Goal: Task Accomplishment & Management: Use online tool/utility

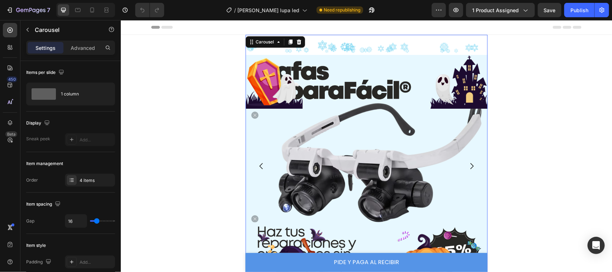
click at [348, 48] on div "[DATE] Image" at bounding box center [366, 165] width 242 height 262
click at [321, 70] on img at bounding box center [366, 175] width 242 height 242
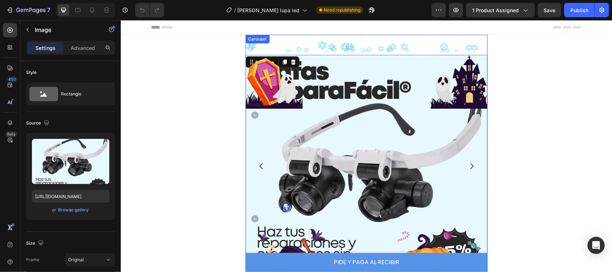
click at [312, 49] on div "[DATE] Image 0" at bounding box center [366, 165] width 242 height 262
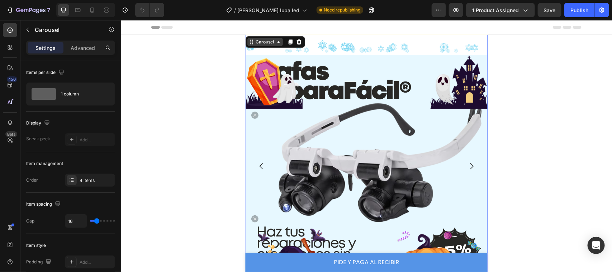
click at [275, 40] on icon at bounding box center [278, 42] width 6 height 6
click at [387, 54] on img at bounding box center [366, 175] width 242 height 242
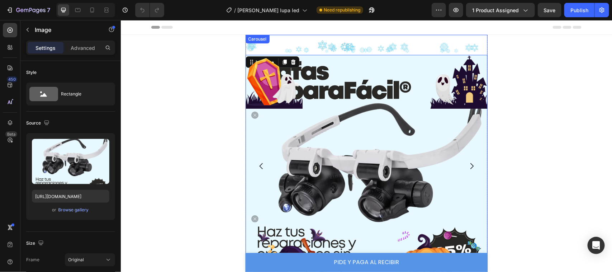
click at [265, 53] on div "[DATE] Image 0" at bounding box center [366, 165] width 242 height 262
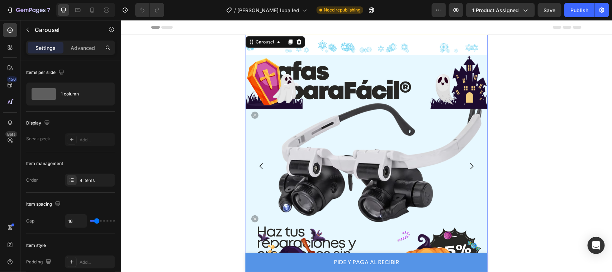
click at [265, 53] on div "[DATE] Image" at bounding box center [366, 165] width 242 height 262
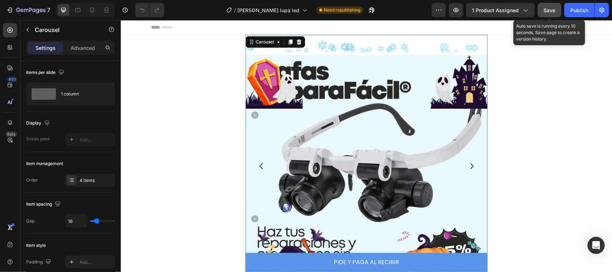
click at [547, 14] on button "Save" at bounding box center [549, 10] width 24 height 14
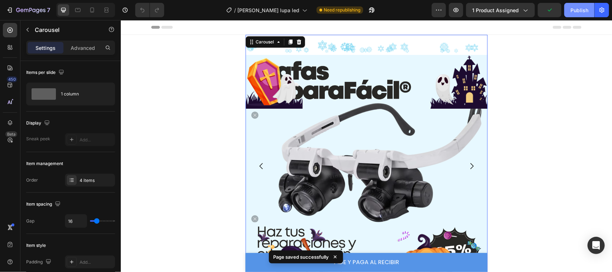
click at [589, 15] on button "Publish" at bounding box center [579, 10] width 30 height 14
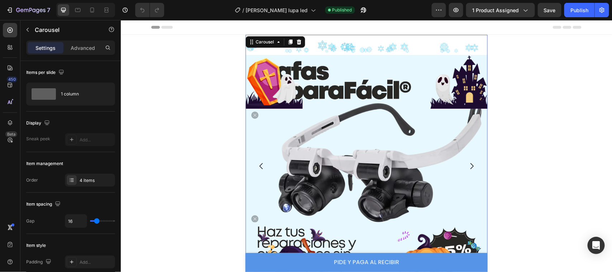
click at [321, 48] on div "[DATE] Image" at bounding box center [366, 165] width 242 height 262
click at [246, 58] on div at bounding box center [273, 81] width 57 height 54
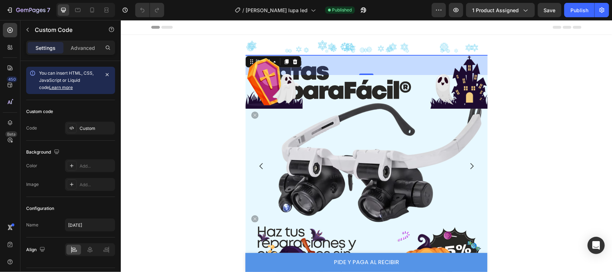
click at [297, 62] on div "[DATE] 56 Image" at bounding box center [366, 185] width 242 height 262
click at [297, 62] on div at bounding box center [273, 81] width 57 height 54
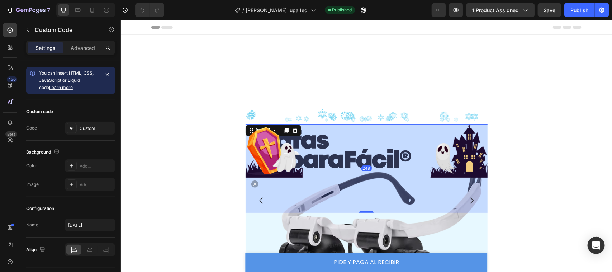
drag, startPoint x: 363, startPoint y: 74, endPoint x: 364, endPoint y: 143, distance: 68.8
click at [364, 123] on div "248" at bounding box center [366, 123] width 242 height 0
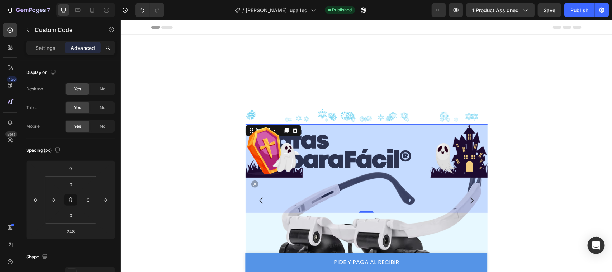
click at [297, 114] on icon at bounding box center [295, 117] width 6 height 6
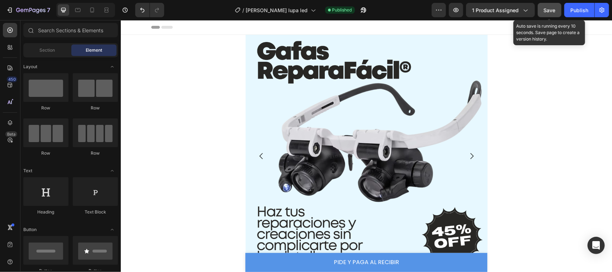
click at [554, 13] on span "Save" at bounding box center [549, 10] width 12 height 6
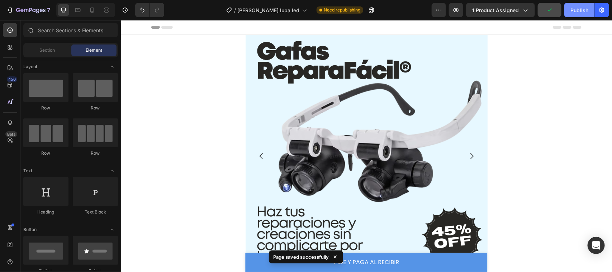
click at [575, 14] on button "Publish" at bounding box center [579, 10] width 30 height 14
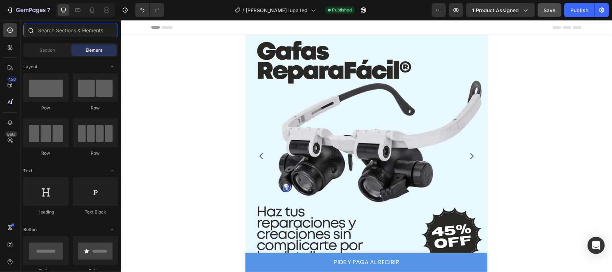
click at [64, 27] on input "text" at bounding box center [70, 30] width 95 height 14
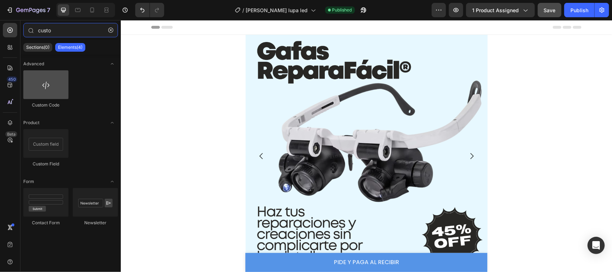
type input "custo"
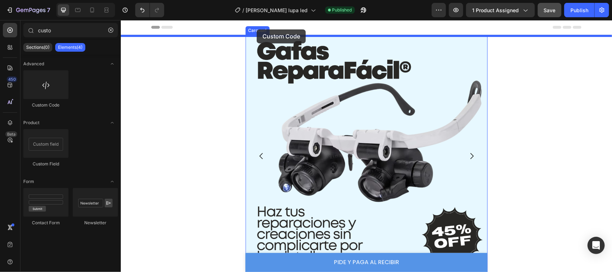
drag, startPoint x: 163, startPoint y: 113, endPoint x: 256, endPoint y: 29, distance: 125.6
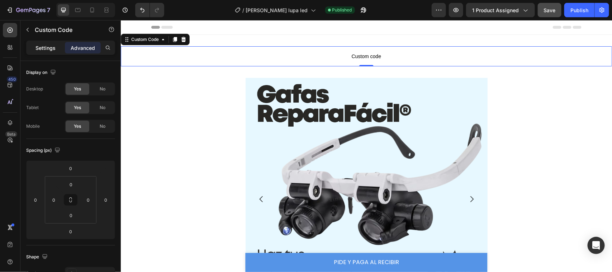
click at [38, 47] on p "Settings" at bounding box center [45, 48] width 20 height 8
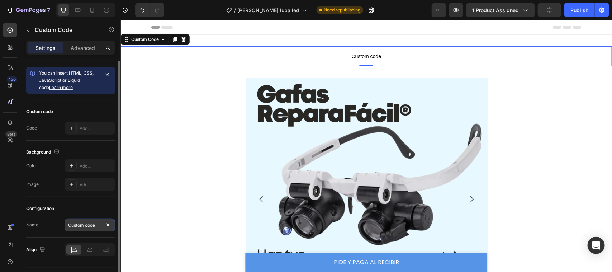
click at [100, 224] on input "Custom code" at bounding box center [90, 224] width 50 height 13
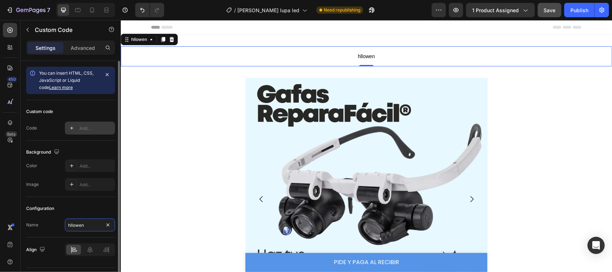
type input "hllowen"
click at [90, 129] on div "Add..." at bounding box center [97, 128] width 34 height 6
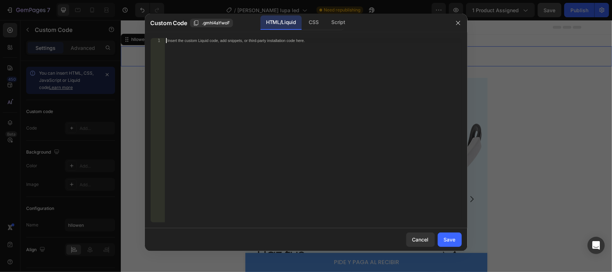
click at [252, 43] on div "Insert the custom Liquid code, add snippets, or third-party installation code h…" at bounding box center [312, 135] width 297 height 195
paste textarea "</html>"
type textarea "</html>"
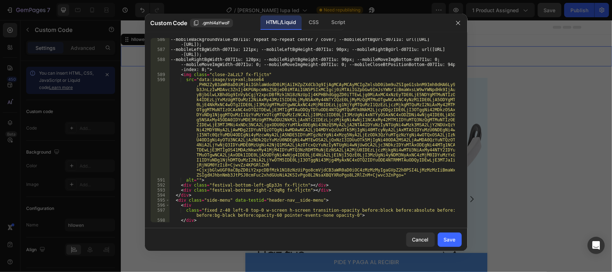
scroll to position [3988, 0]
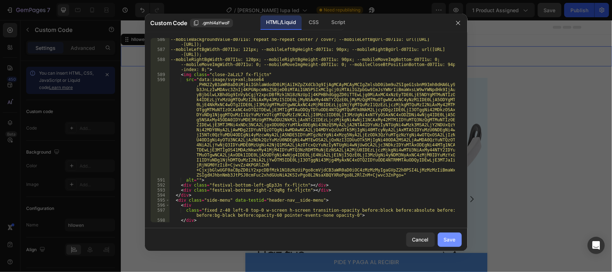
click at [455, 236] on div "Save" at bounding box center [450, 239] width 12 height 8
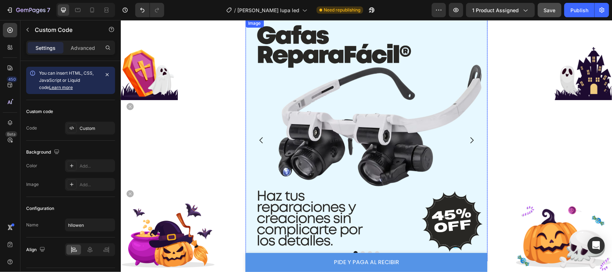
scroll to position [0, 0]
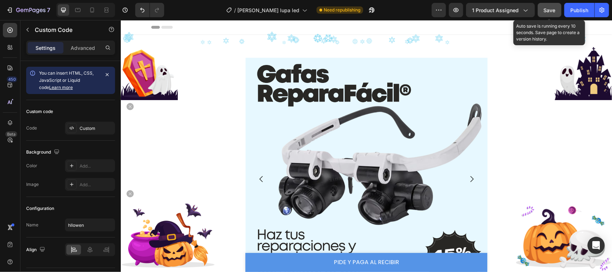
click at [549, 11] on span "Save" at bounding box center [549, 10] width 12 height 6
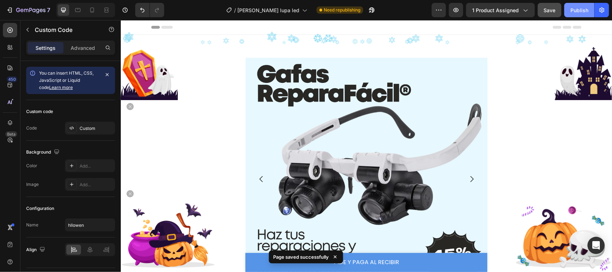
click at [579, 11] on div "Publish" at bounding box center [579, 10] width 18 height 8
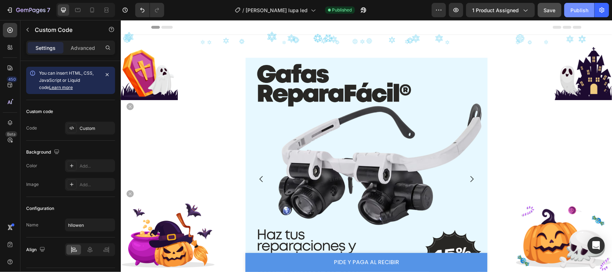
click at [581, 15] on button "Publish" at bounding box center [579, 10] width 30 height 14
click at [92, 9] on icon at bounding box center [91, 9] width 7 height 7
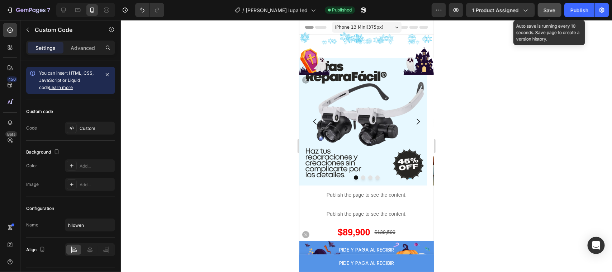
click at [548, 8] on span "Save" at bounding box center [549, 10] width 12 height 6
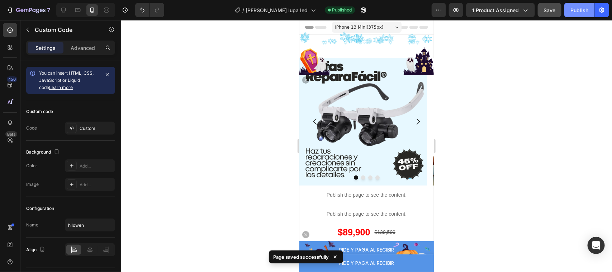
click at [589, 11] on button "Publish" at bounding box center [579, 10] width 30 height 14
click at [577, 14] on button "Publish" at bounding box center [579, 10] width 30 height 14
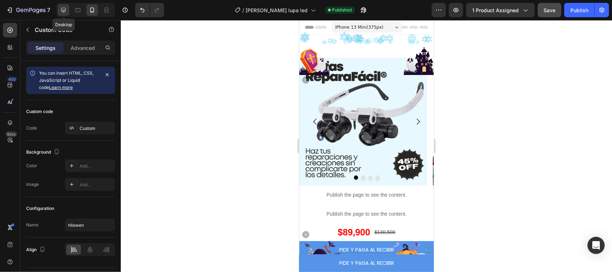
click at [58, 13] on div at bounding box center [63, 9] width 11 height 11
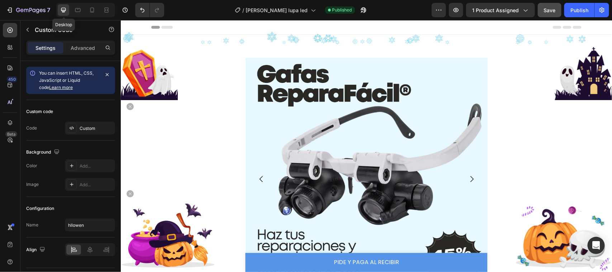
scroll to position [1, 0]
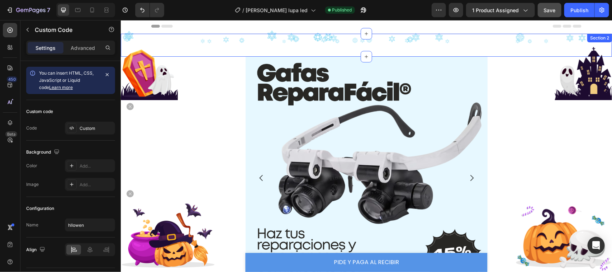
click at [365, 45] on div "hllowen Section 2" at bounding box center [365, 44] width 491 height 23
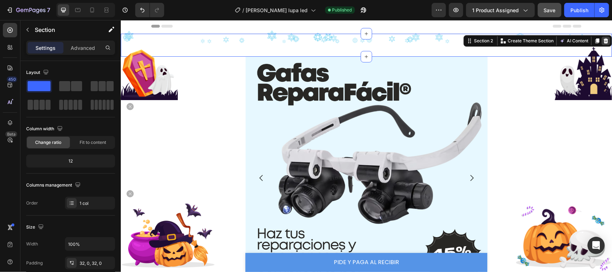
click at [603, 42] on icon at bounding box center [605, 40] width 5 height 5
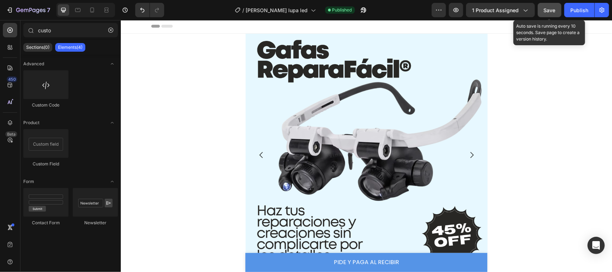
click at [549, 13] on div "Save" at bounding box center [549, 10] width 12 height 8
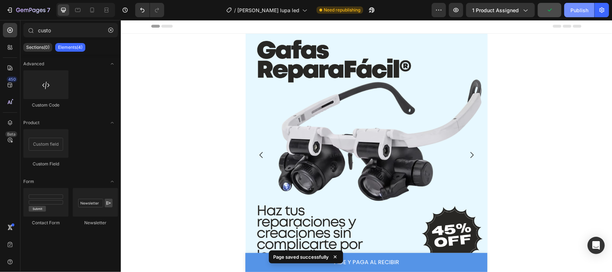
click at [572, 14] on button "Publish" at bounding box center [579, 10] width 30 height 14
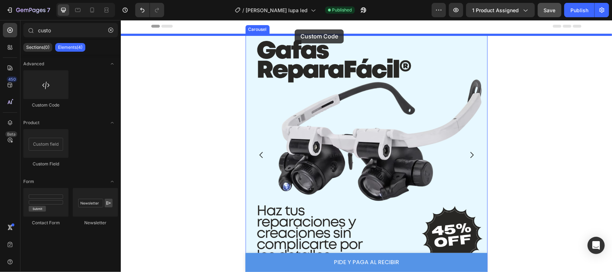
scroll to position [0, 0]
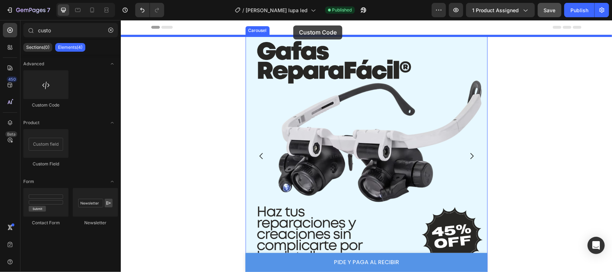
drag, startPoint x: 151, startPoint y: 107, endPoint x: 293, endPoint y: 25, distance: 164.1
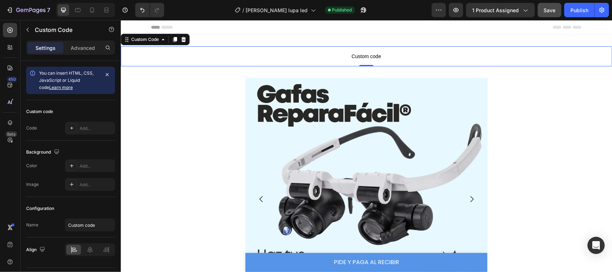
click at [84, 54] on div "Settings Advanced" at bounding box center [70, 47] width 89 height 14
click at [79, 49] on p "Advanced" at bounding box center [83, 48] width 24 height 8
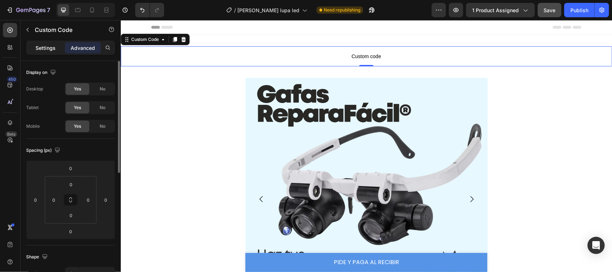
click at [49, 42] on div "Settings" at bounding box center [46, 47] width 36 height 11
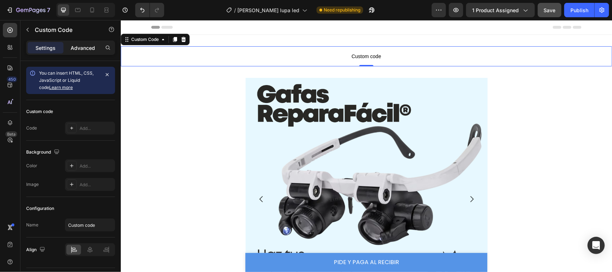
click at [86, 47] on p "Advanced" at bounding box center [83, 48] width 24 height 8
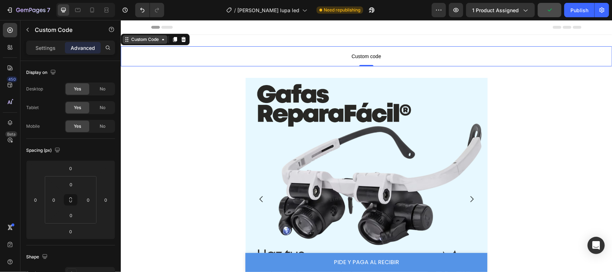
click at [163, 40] on icon at bounding box center [163, 39] width 6 height 6
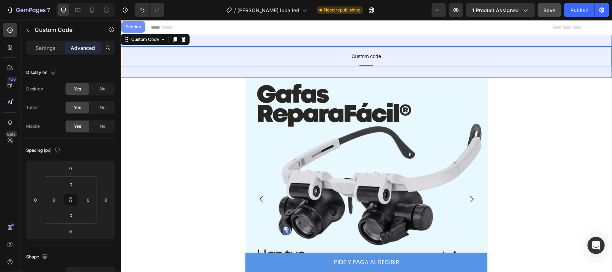
click at [131, 25] on div "Section" at bounding box center [133, 26] width 18 height 4
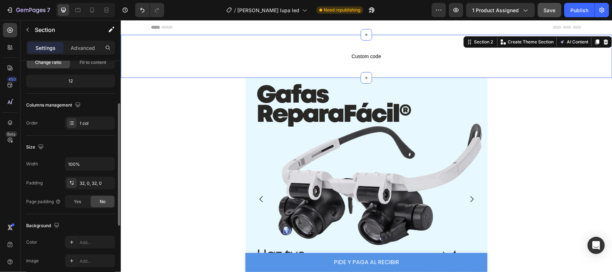
scroll to position [86, 0]
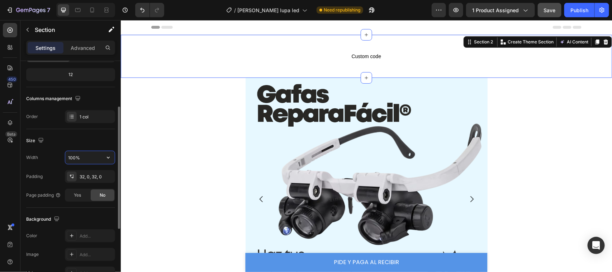
click at [88, 158] on input "100%" at bounding box center [89, 157] width 49 height 13
click at [107, 157] on icon "button" at bounding box center [108, 157] width 7 height 7
click at [75, 188] on span "Default" at bounding box center [75, 189] width 15 height 6
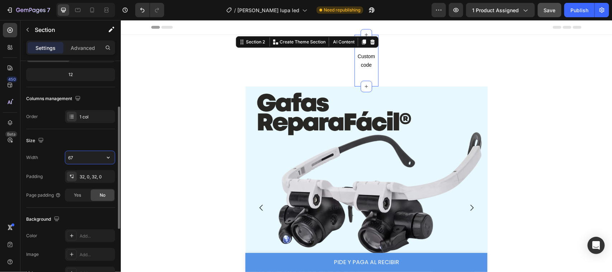
type input "675"
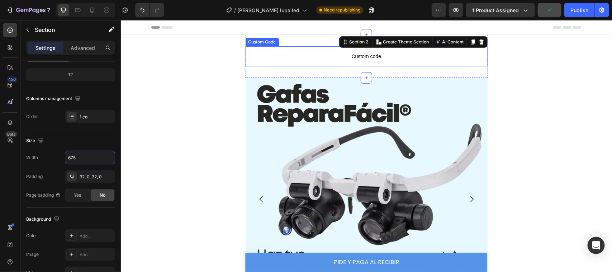
click at [354, 52] on span "Custom code" at bounding box center [366, 56] width 242 height 9
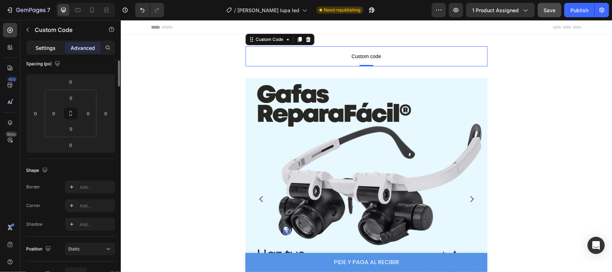
scroll to position [0, 0]
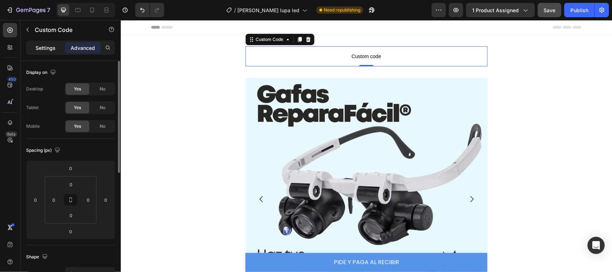
click at [42, 47] on p "Settings" at bounding box center [45, 48] width 20 height 8
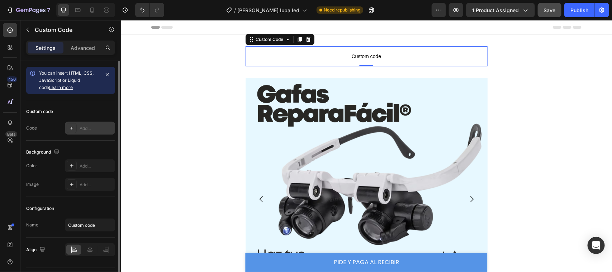
click at [80, 128] on div "Add..." at bounding box center [97, 128] width 34 height 6
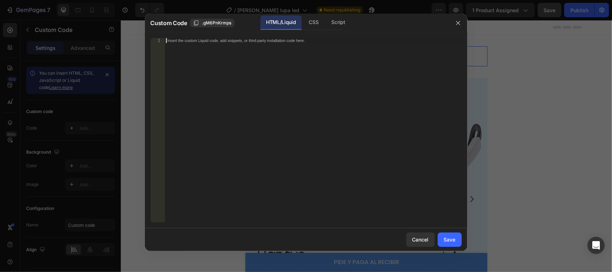
click at [206, 40] on div "Insert the custom Liquid code, add snippets, or third-party installation code h…" at bounding box center [297, 40] width 261 height 5
paste textarea "</html>"
type textarea "</html>"
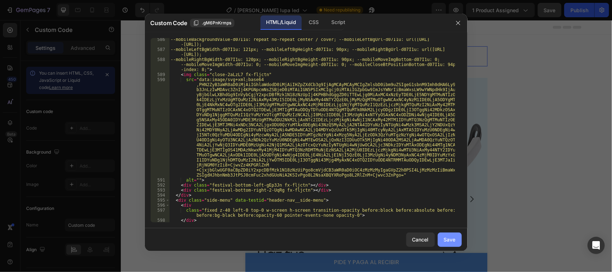
click at [447, 239] on div "Save" at bounding box center [450, 239] width 12 height 8
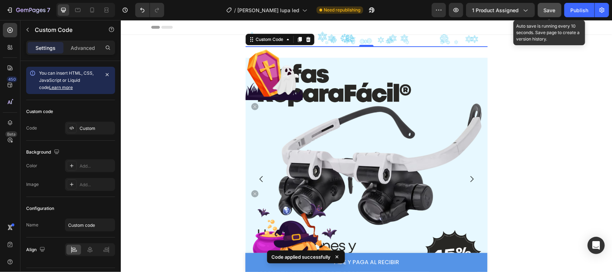
click at [545, 8] on span "Save" at bounding box center [549, 10] width 12 height 6
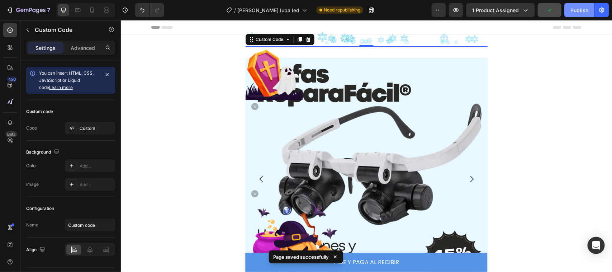
click at [577, 5] on button "Publish" at bounding box center [579, 10] width 30 height 14
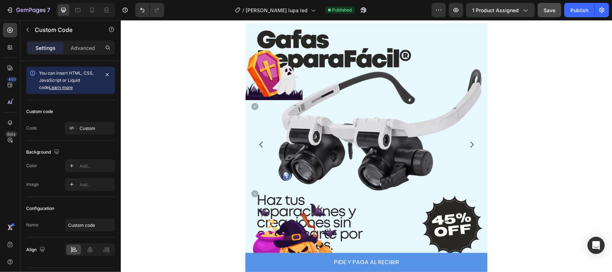
scroll to position [0, 0]
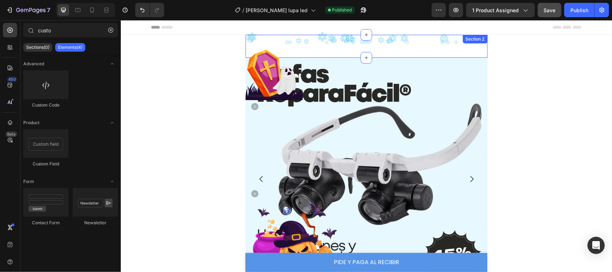
click at [419, 49] on div "Custom Code Section 2" at bounding box center [366, 45] width 242 height 23
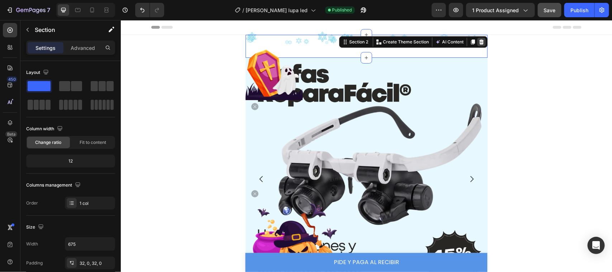
click at [478, 42] on icon at bounding box center [480, 41] width 5 height 5
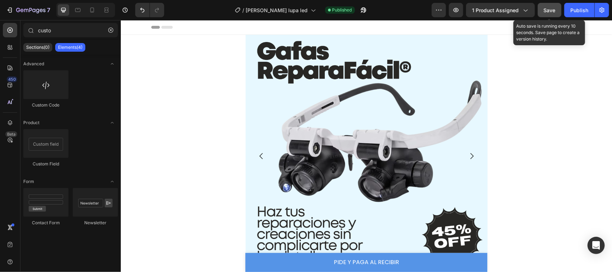
click at [549, 11] on span "Save" at bounding box center [549, 10] width 12 height 6
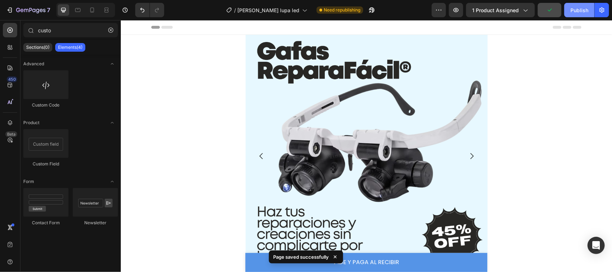
click at [576, 13] on div "Publish" at bounding box center [579, 10] width 18 height 8
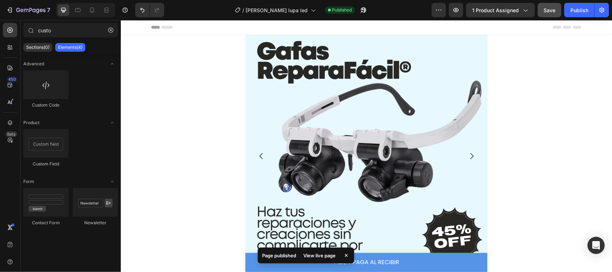
scroll to position [24, 0]
